Goal: Task Accomplishment & Management: Use online tool/utility

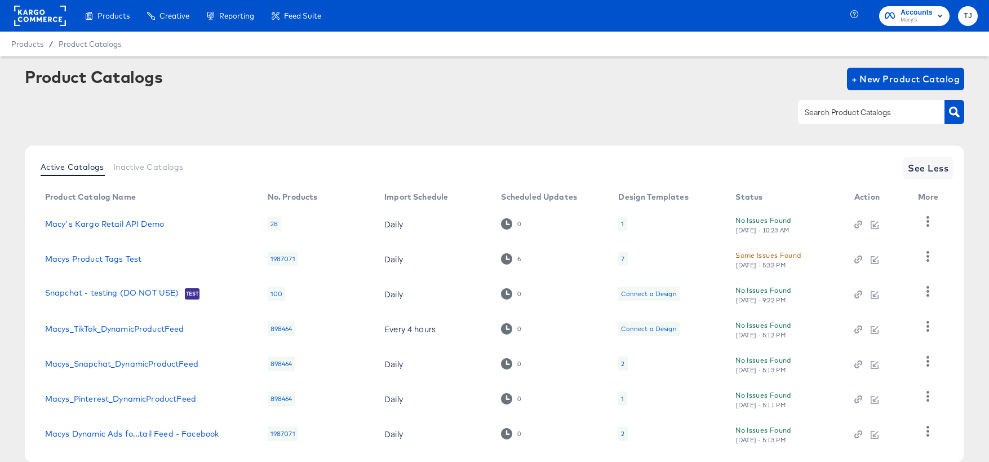
click at [36, 14] on rect at bounding box center [40, 16] width 52 height 20
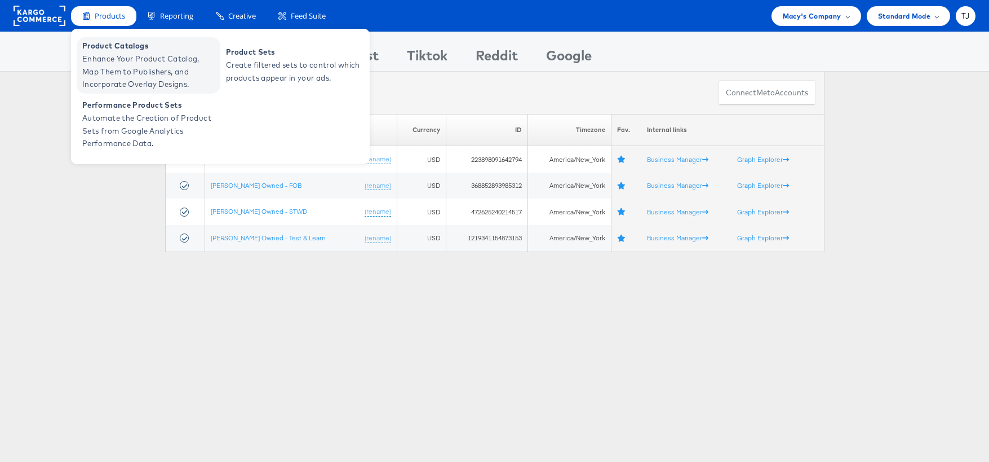
click at [108, 42] on span "Product Catalogs" at bounding box center [149, 45] width 135 height 13
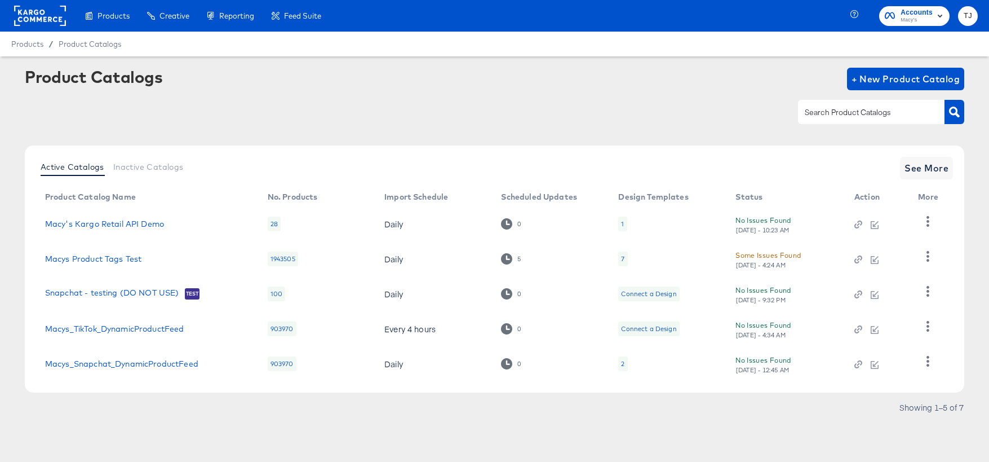
click at [39, 20] on rect at bounding box center [40, 16] width 52 height 20
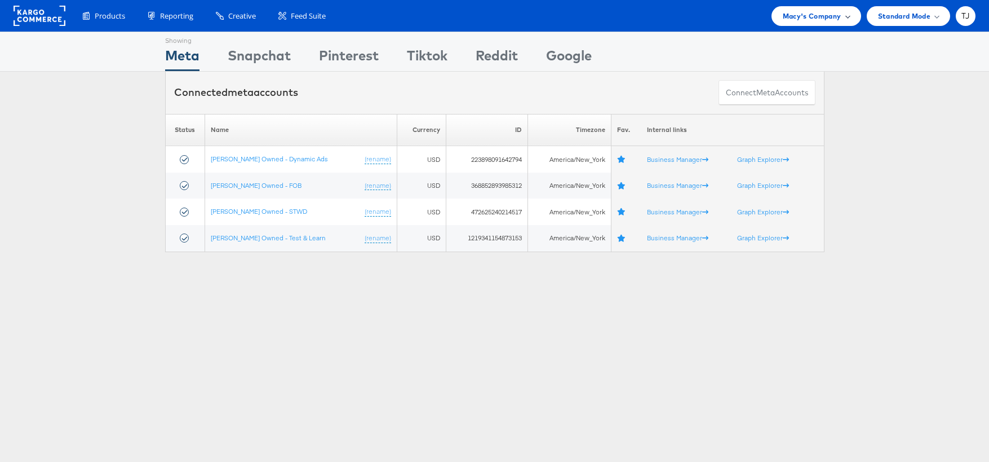
click at [821, 15] on span "Macy's Company" at bounding box center [812, 16] width 59 height 12
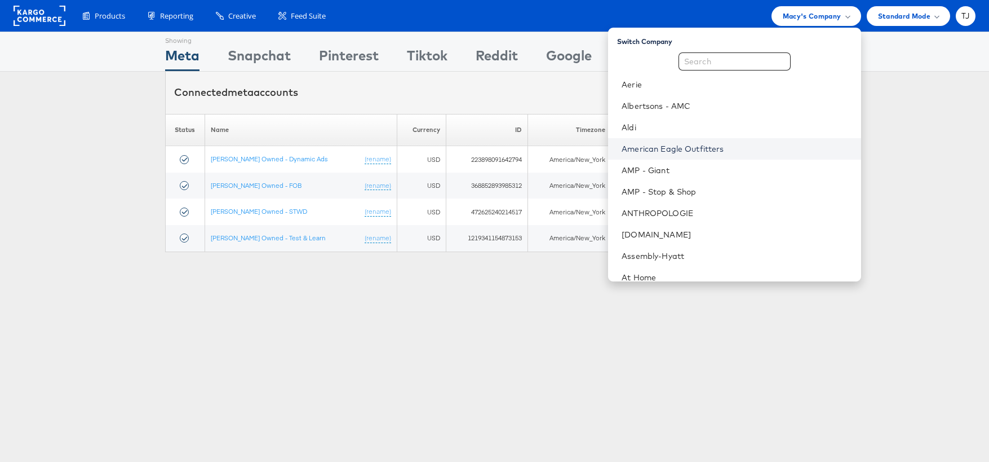
click at [771, 147] on link "American Eagle Outfitters" at bounding box center [737, 148] width 230 height 11
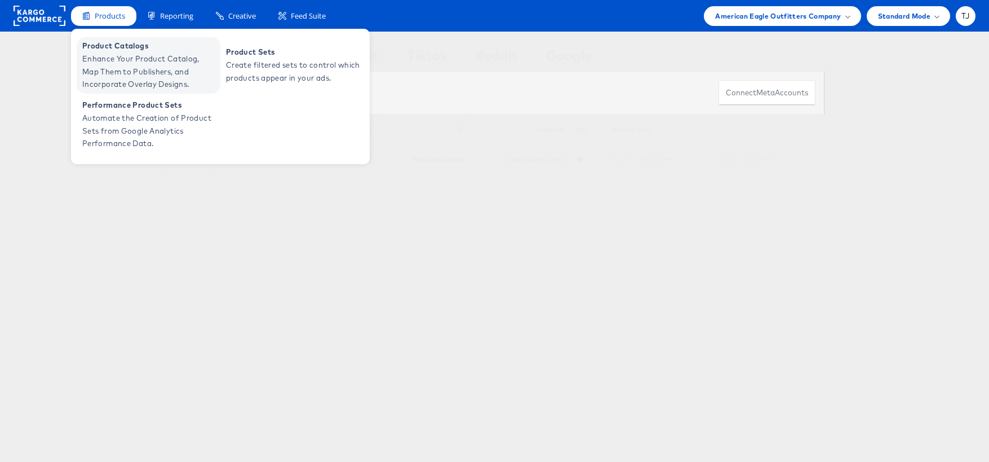
click at [112, 52] on span "Enhance Your Product Catalog, Map Them to Publishers, and Incorporate Overlay D…" at bounding box center [149, 71] width 135 height 38
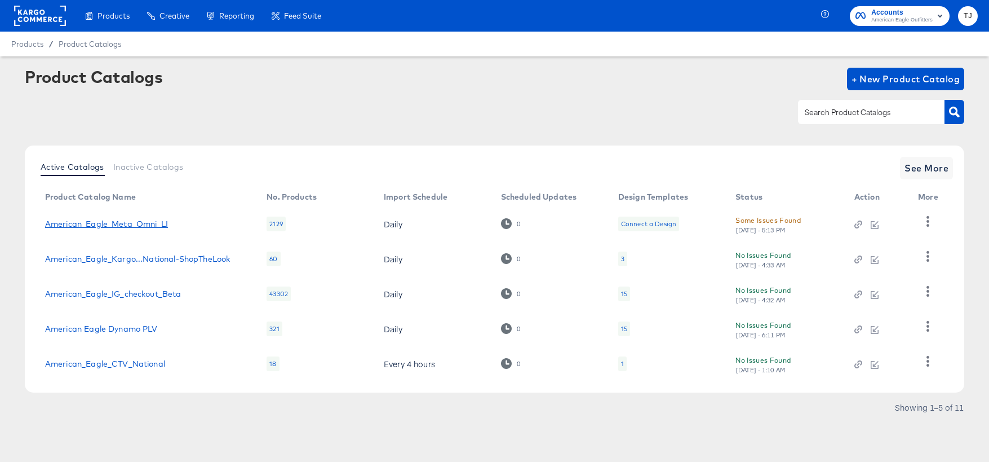
click at [135, 224] on link "American_Eagle_Meta_Omni_LI" at bounding box center [106, 223] width 123 height 9
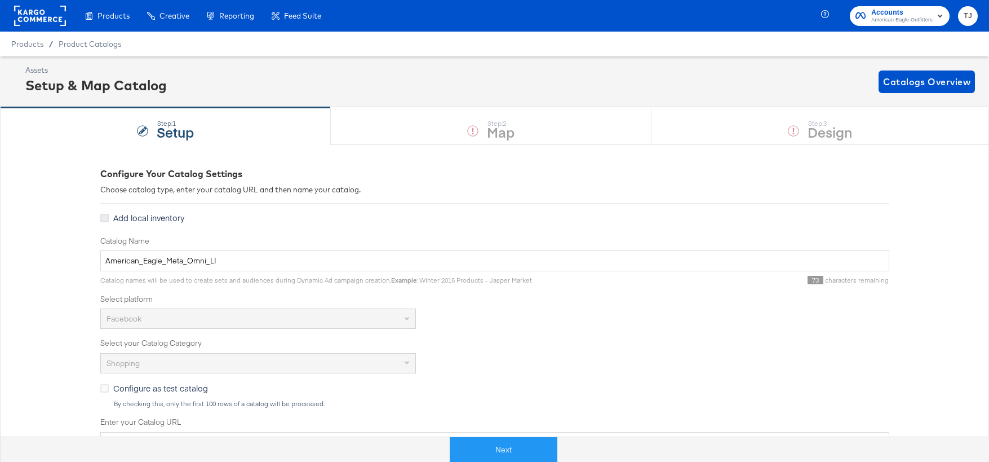
click at [107, 218] on icon at bounding box center [104, 218] width 8 height 8
click at [0, 0] on input "Add local inventory" at bounding box center [0, 0] width 0 height 0
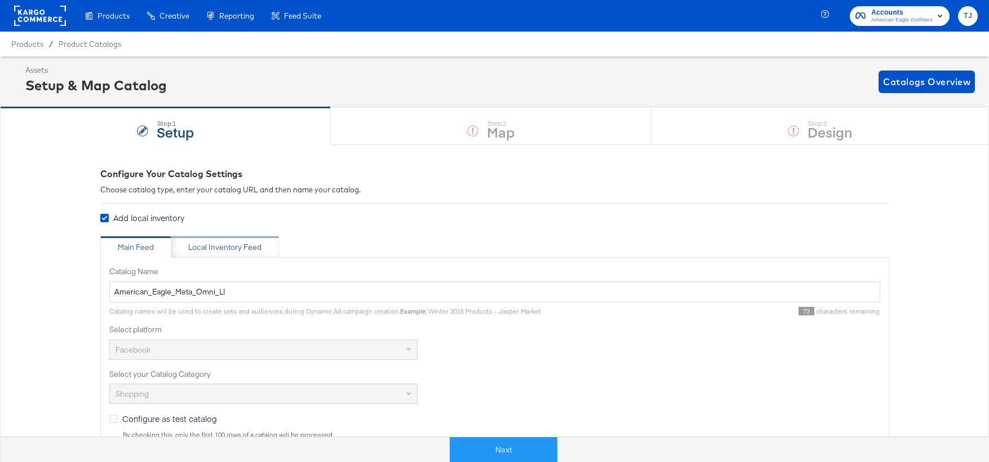
click at [226, 249] on div "Local Inventory Feed" at bounding box center [224, 247] width 73 height 11
type input "Local Inventory Feed for American_Eagle_Meta_Omni_LI"
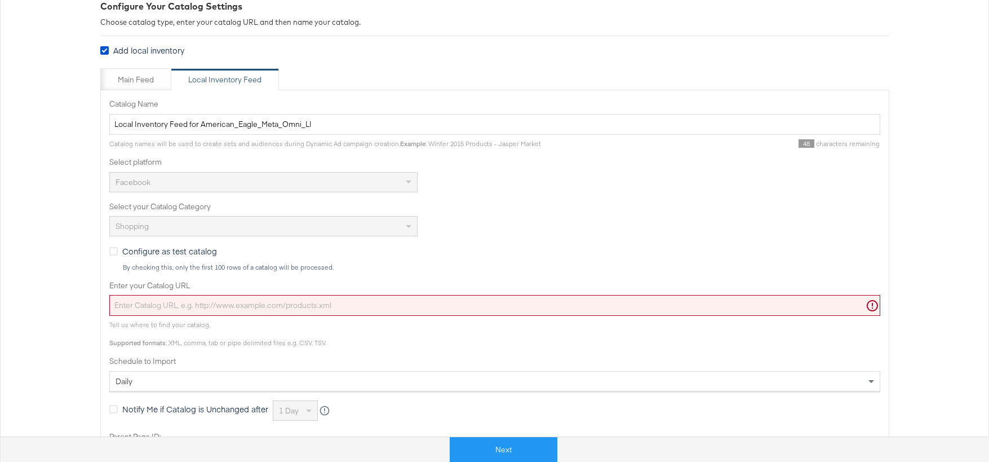
scroll to position [222, 0]
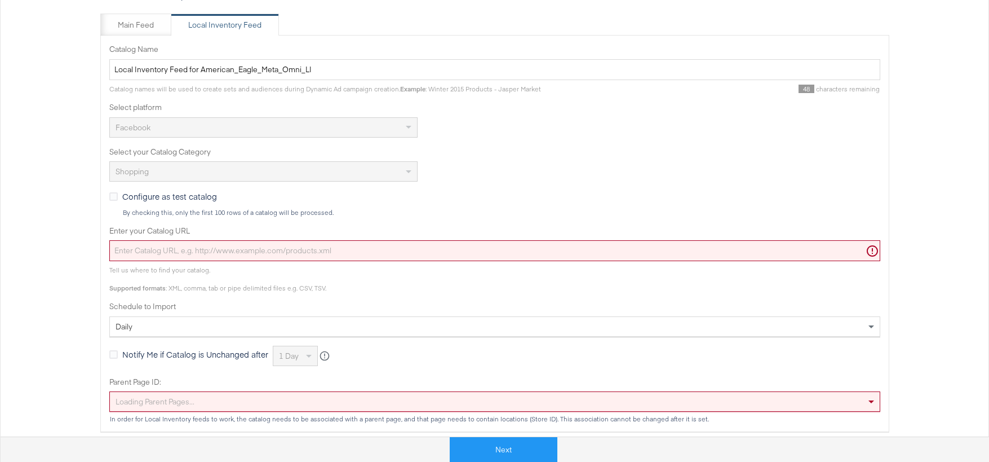
drag, startPoint x: 287, startPoint y: 251, endPoint x: 307, endPoint y: 241, distance: 22.4
click at [287, 251] on input "Enter your Catalog URL" at bounding box center [494, 250] width 771 height 21
click at [281, 249] on input "Enter your Catalog URL" at bounding box center [494, 250] width 771 height 21
paste input "https://ace.stitcherads.com/exports/1473/universal/none/universal/export.tsv.gz"
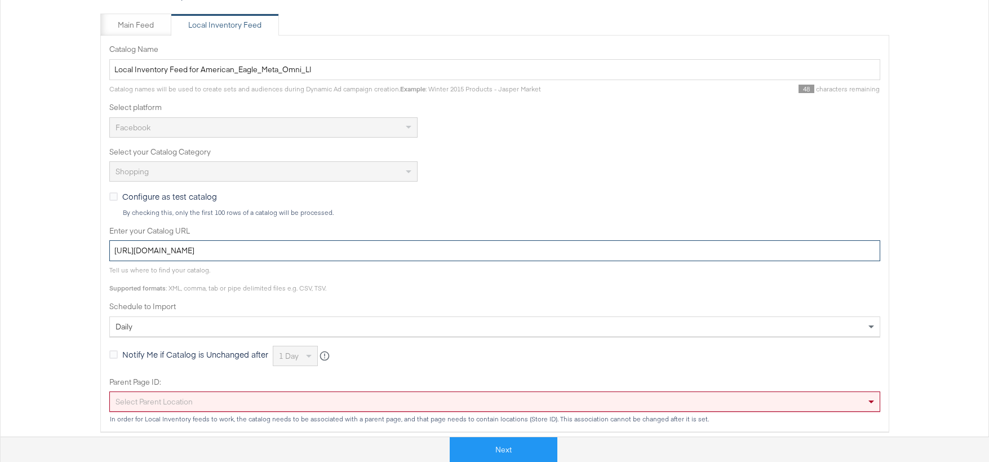
type input "https://ace.stitcherads.com/exports/1473/universal/none/universal/export.tsv.gz"
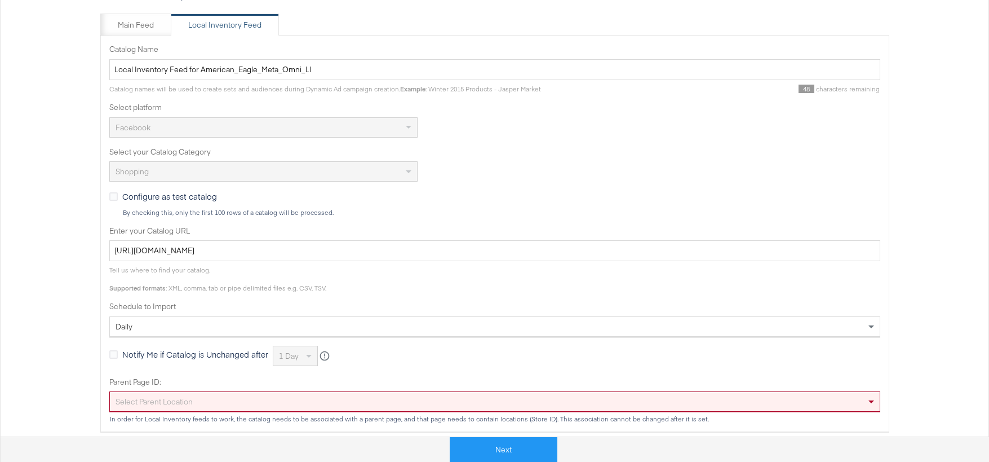
scroll to position [284, 0]
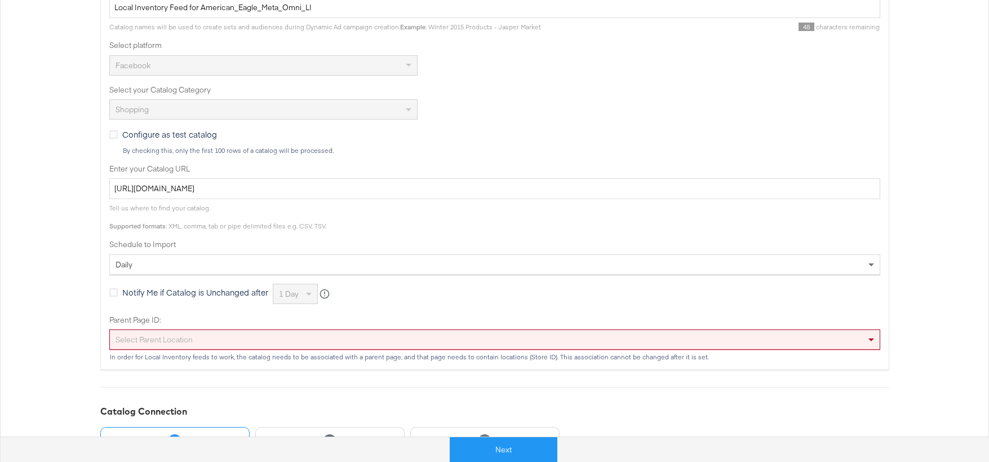
click at [205, 349] on div "Select Parent Location" at bounding box center [494, 339] width 771 height 20
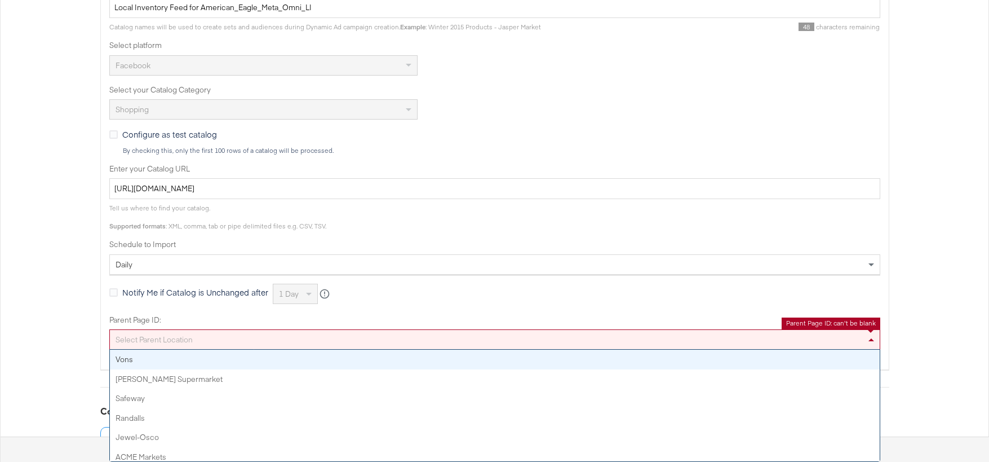
click at [206, 340] on div "Select Parent Location" at bounding box center [495, 339] width 770 height 19
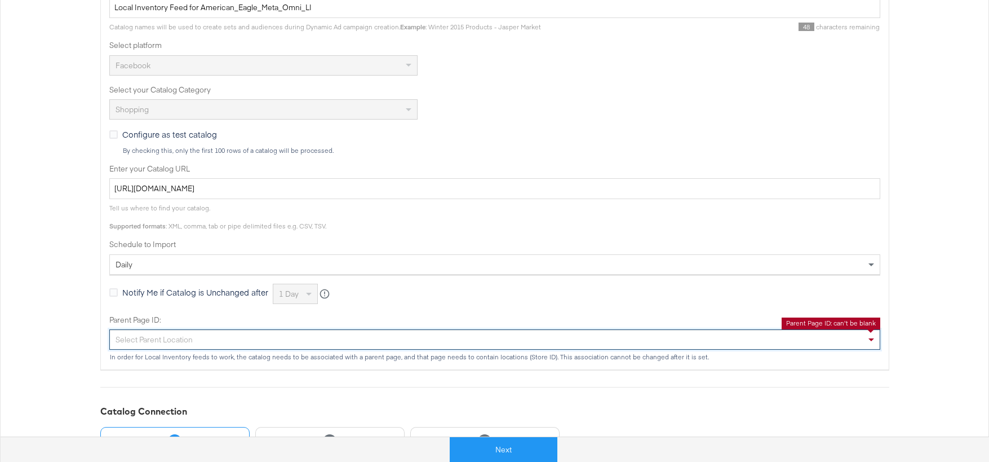
paste input "6857074038"
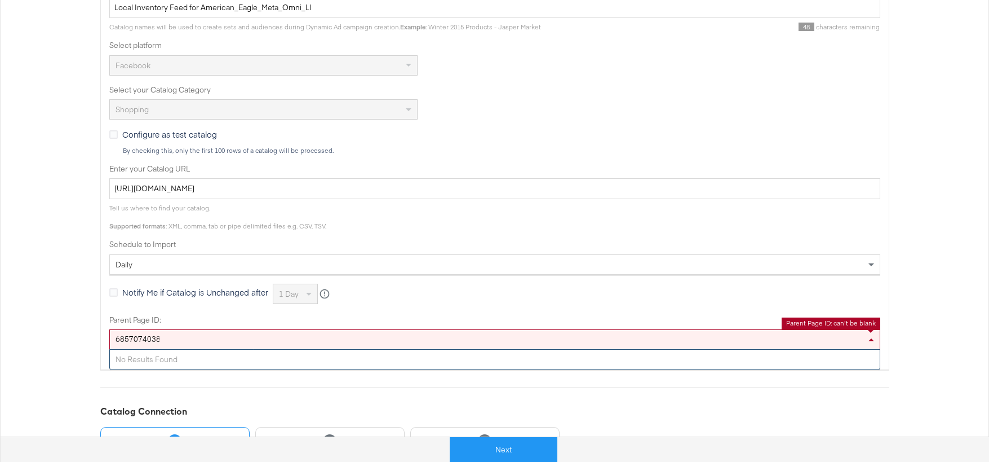
type input "6857074038"
